Goal: Navigation & Orientation: Understand site structure

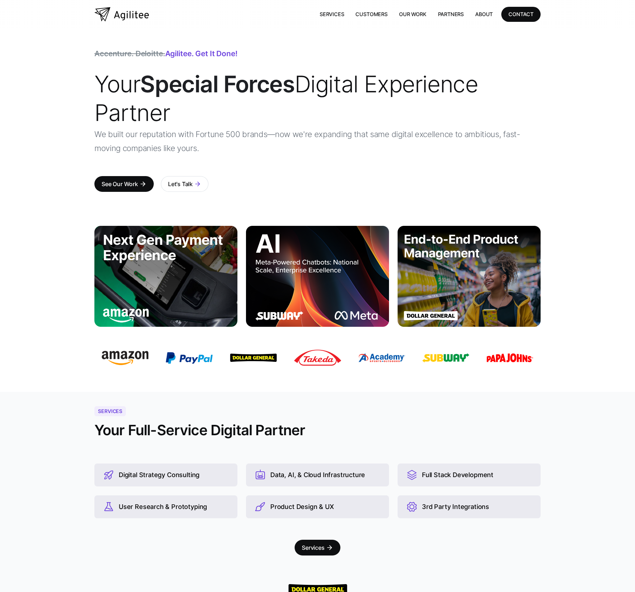
click at [436, 79] on span "Your Special Forces Digital Experience Partner" at bounding box center [285, 98] width 383 height 56
click at [381, 14] on link "Customers" at bounding box center [371, 14] width 43 height 15
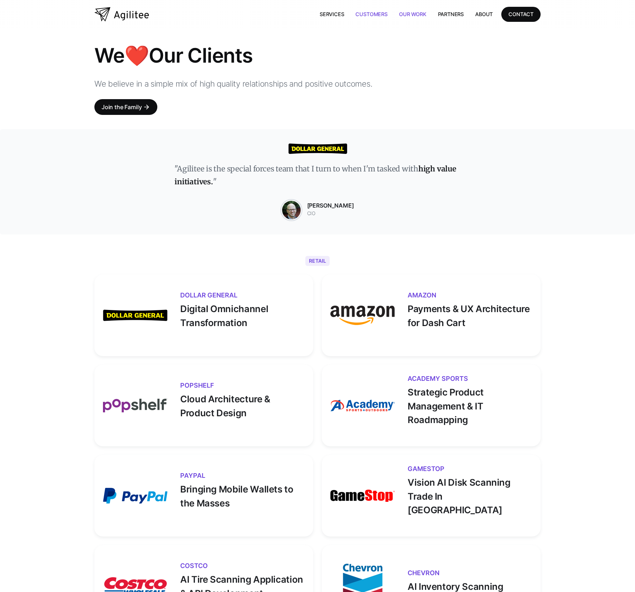
click at [408, 13] on link "Our Work" at bounding box center [412, 14] width 39 height 15
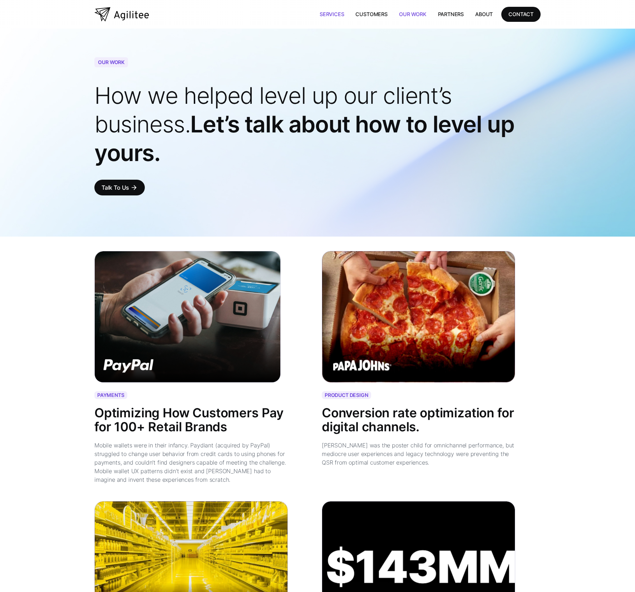
click at [329, 10] on link "Services" at bounding box center [332, 14] width 36 height 15
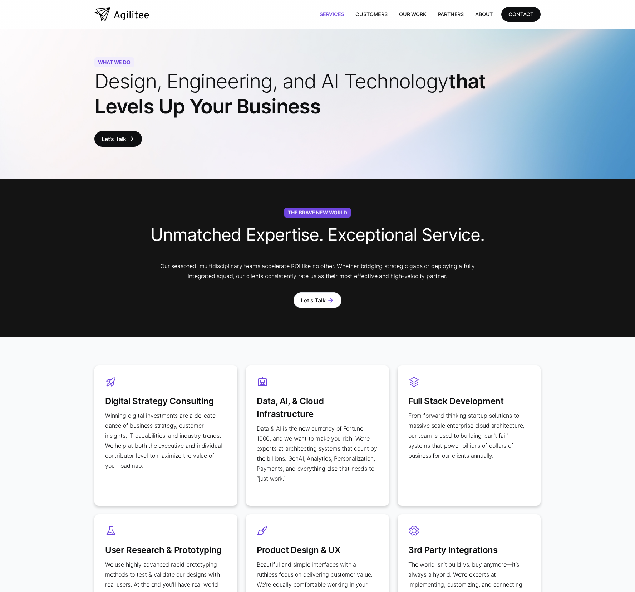
click at [141, 9] on img "home" at bounding box center [121, 14] width 55 height 14
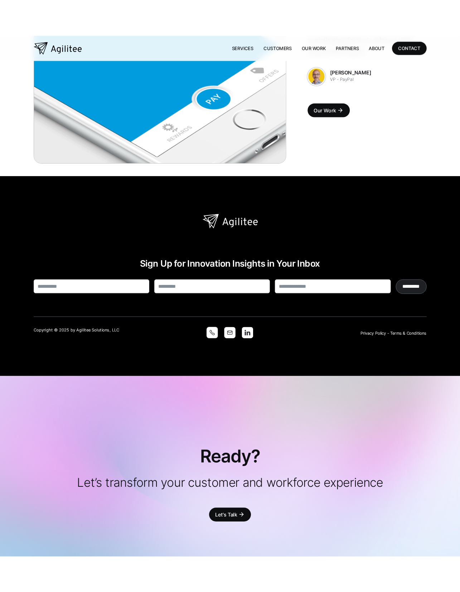
scroll to position [1916, 0]
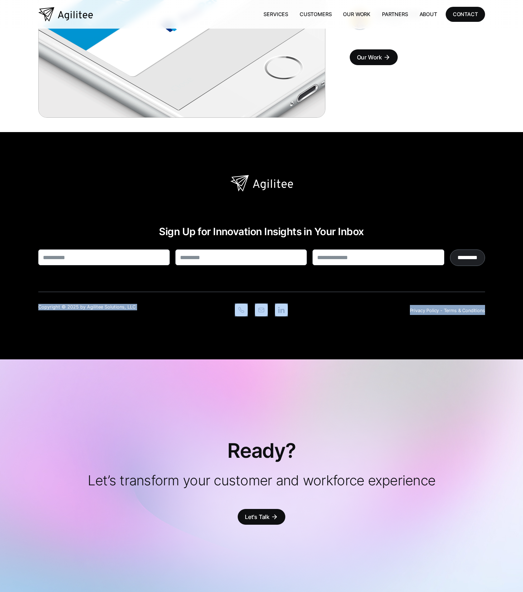
drag, startPoint x: 522, startPoint y: 308, endPoint x: 45, endPoint y: 284, distance: 477.4
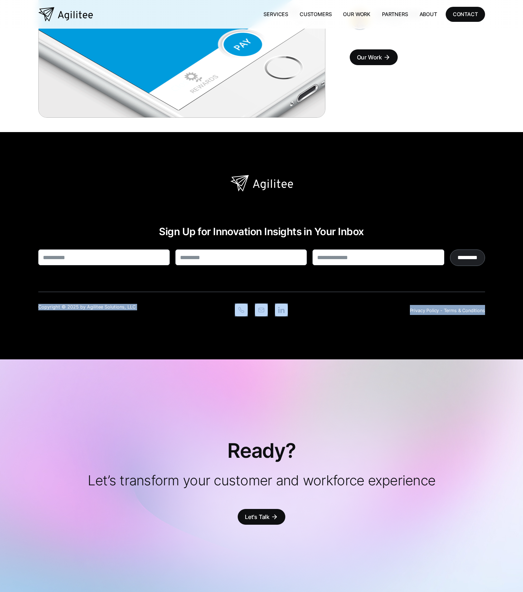
click at [43, 284] on div "Sign Up for Innovation Insights in Your Inbox ********* Thank you! Your submiss…" at bounding box center [261, 245] width 523 height 227
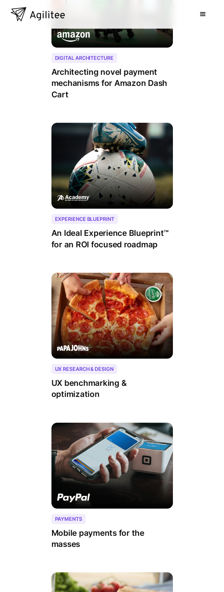
scroll to position [1869, 0]
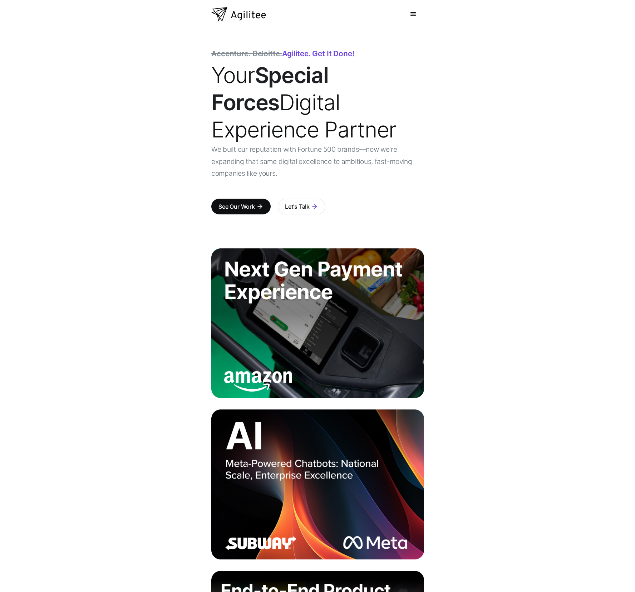
scroll to position [1869, 0]
